Goal: Navigation & Orientation: Understand site structure

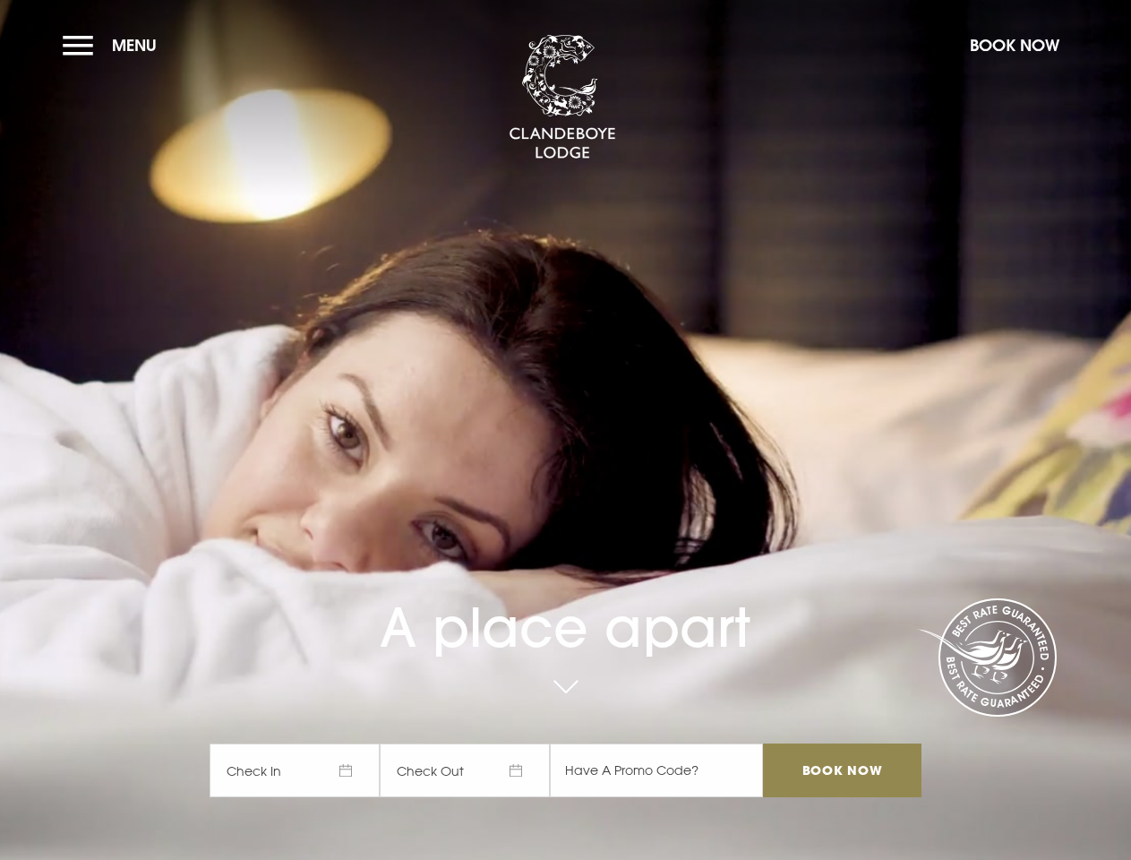
click at [565, 430] on div "A place apart Check In Check Out Mon Tue Wed Thur Fri Sat Sun Mon Tue Wed Thur …" at bounding box center [565, 602] width 733 height 424
click at [114, 45] on span "Menu" at bounding box center [134, 45] width 45 height 21
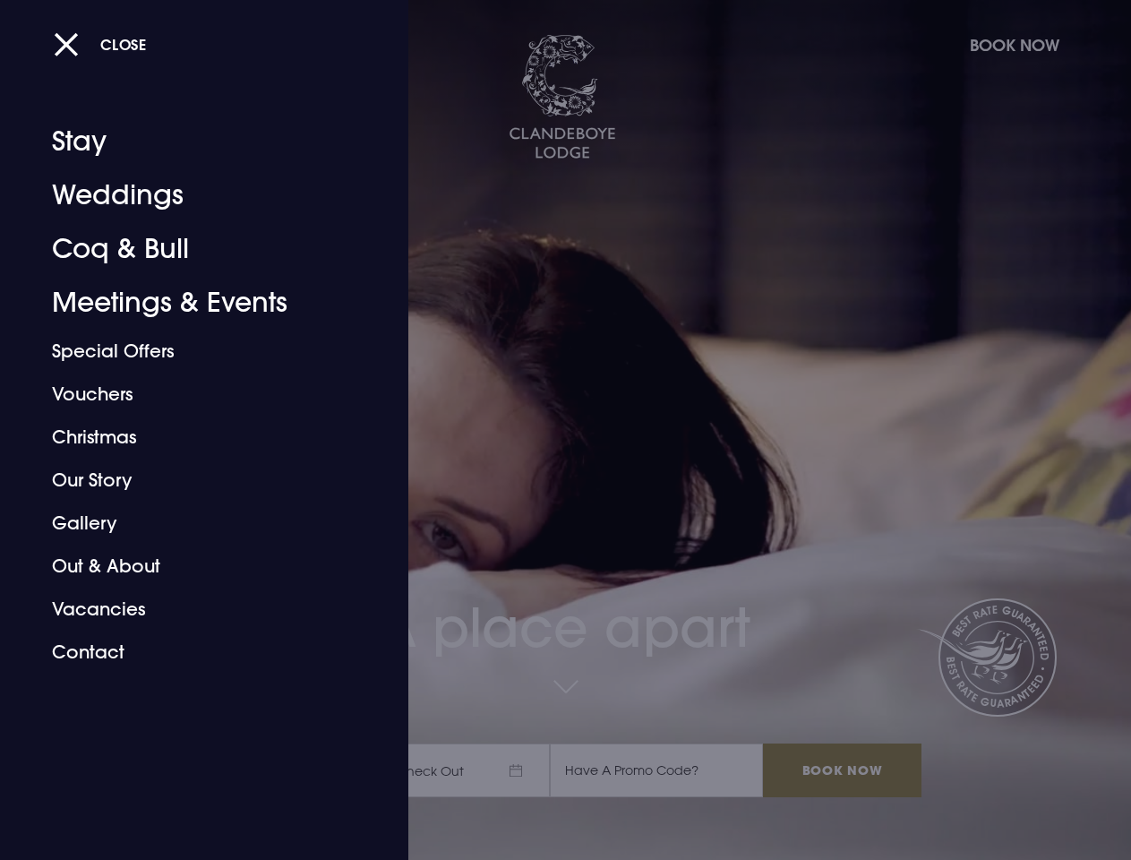
click at [303, 770] on div "Close Stay Weddings Coq & Bull Meetings & Events Special Offers Vouchers Christ…" at bounding box center [193, 487] width 304 height 745
click at [473, 770] on div at bounding box center [565, 430] width 1131 height 860
